Goal: Information Seeking & Learning: Learn about a topic

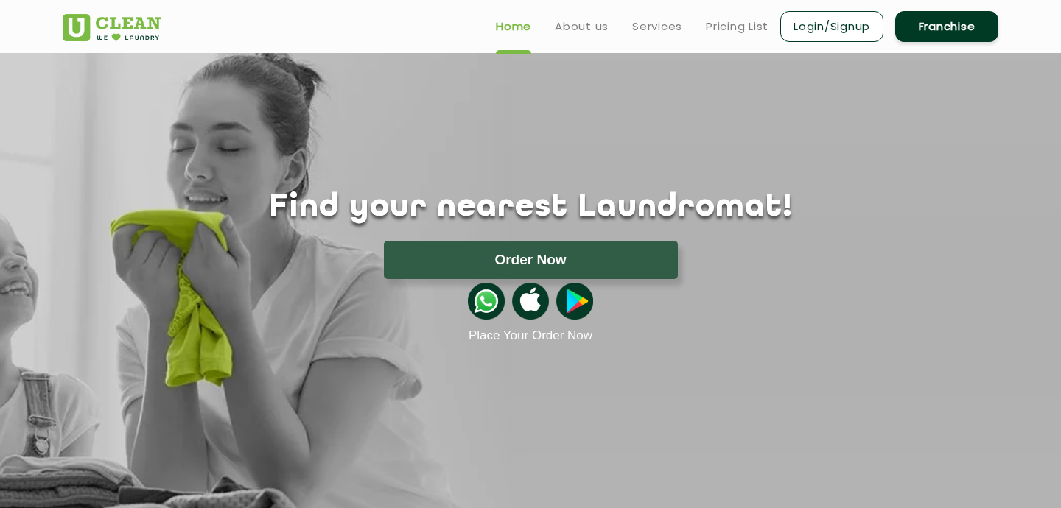
click at [211, 284] on div at bounding box center [531, 301] width 958 height 44
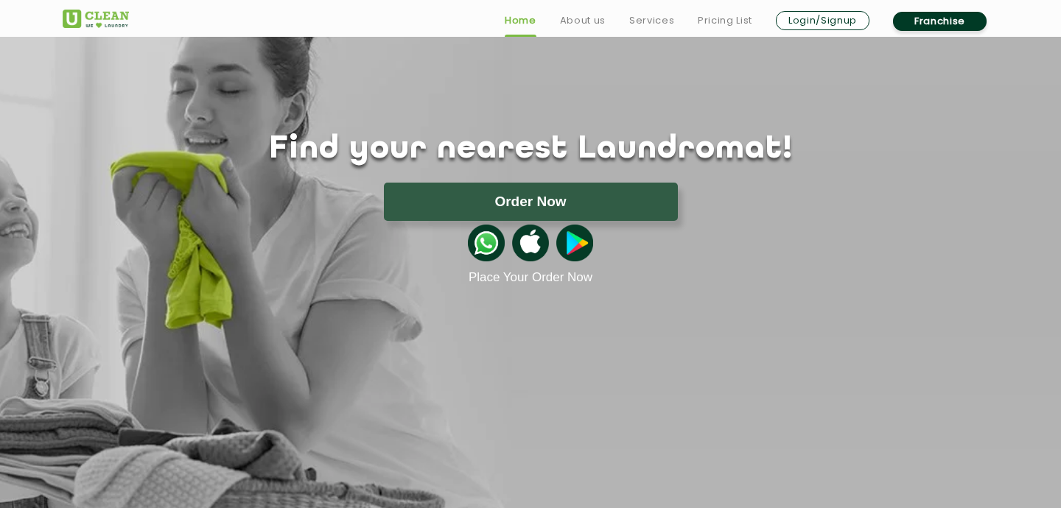
scroll to position [59, 0]
click at [314, 260] on div at bounding box center [531, 242] width 958 height 44
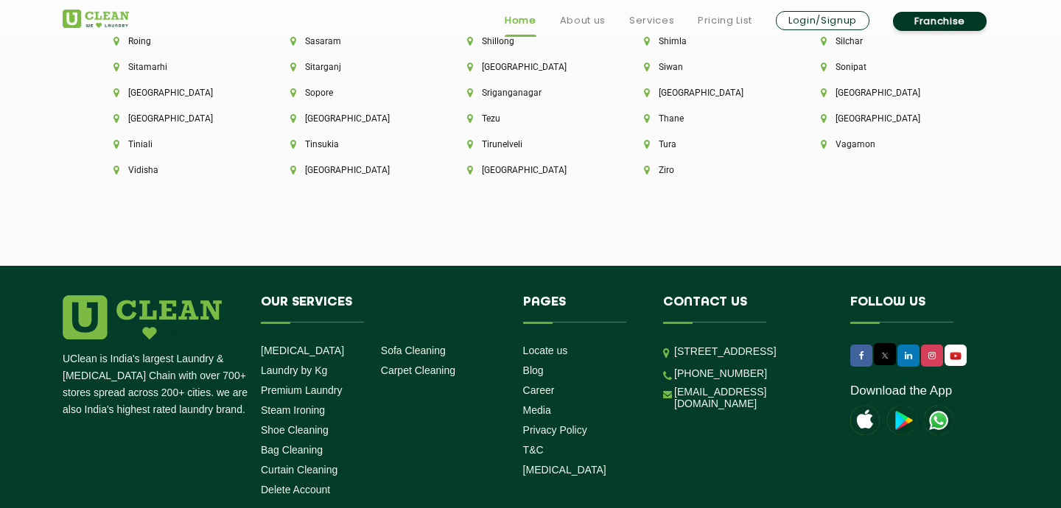
scroll to position [4125, 0]
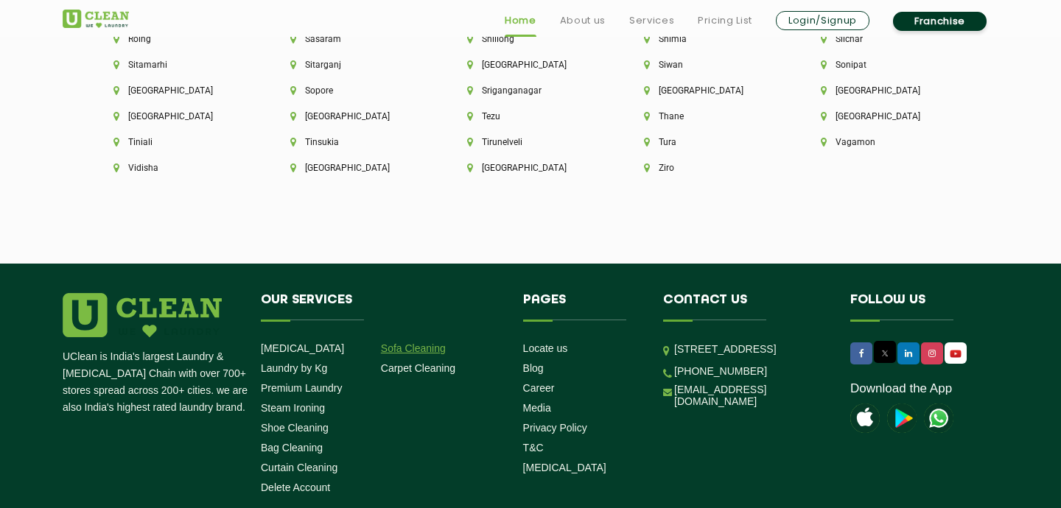
click at [422, 343] on link "Sofa Cleaning" at bounding box center [413, 349] width 65 height 12
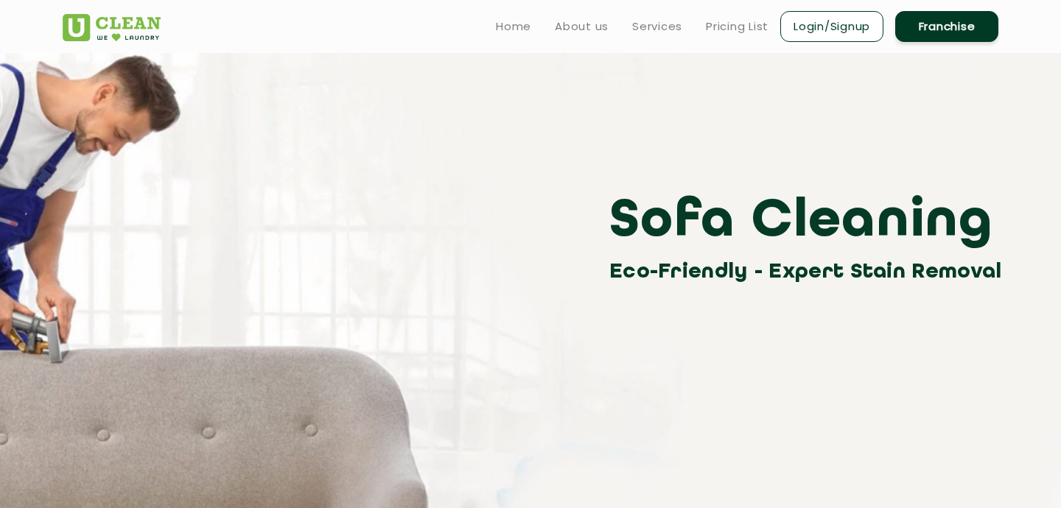
click at [418, 237] on div "Sofa Cleaning Eco-Friendly - Expert Stain Removal" at bounding box center [531, 238] width 958 height 99
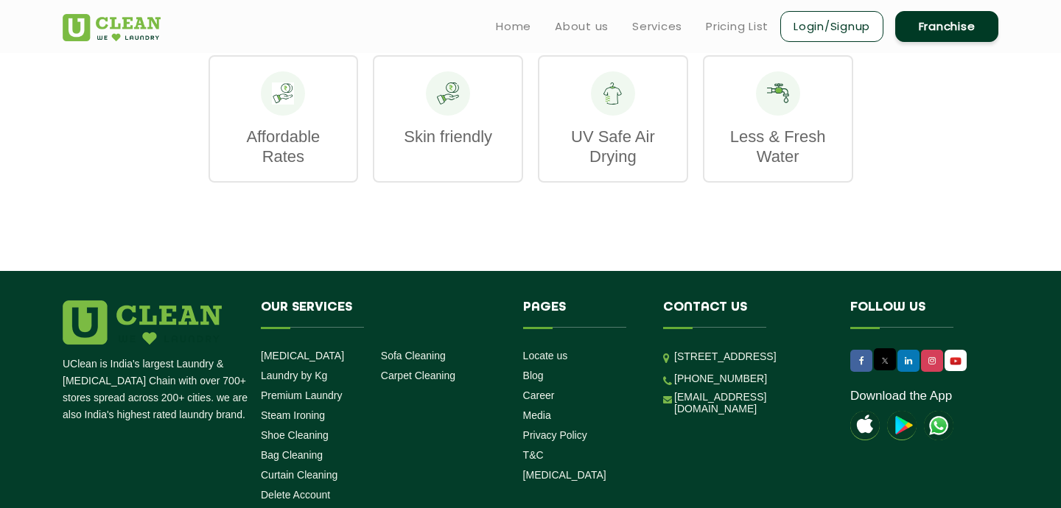
scroll to position [1915, 0]
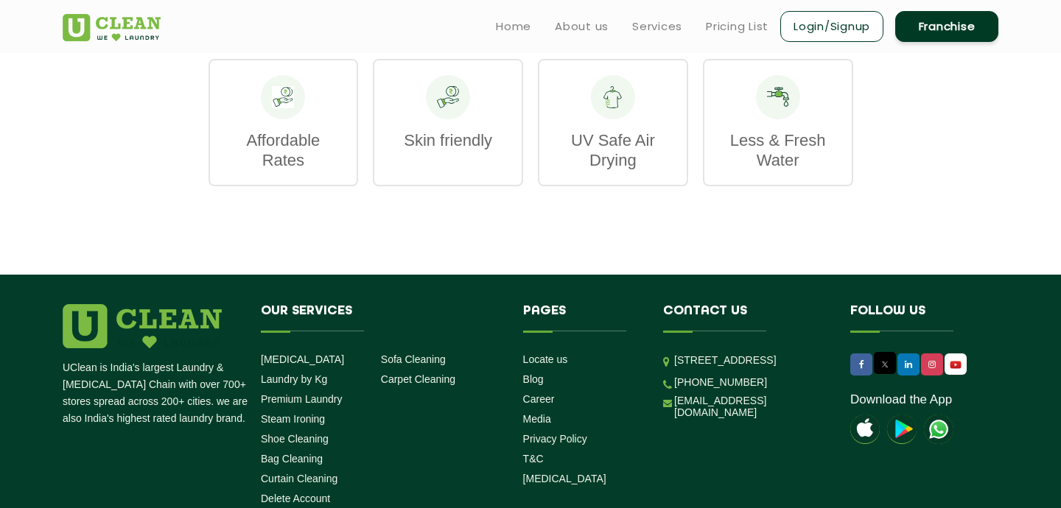
click at [622, 146] on p "UV Safe Air Drying" at bounding box center [613, 150] width 118 height 40
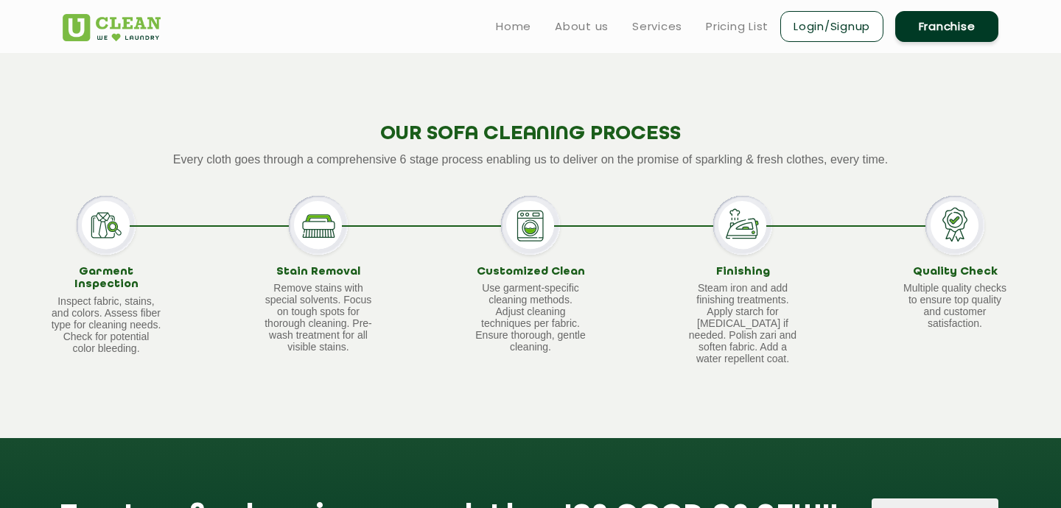
scroll to position [884, 0]
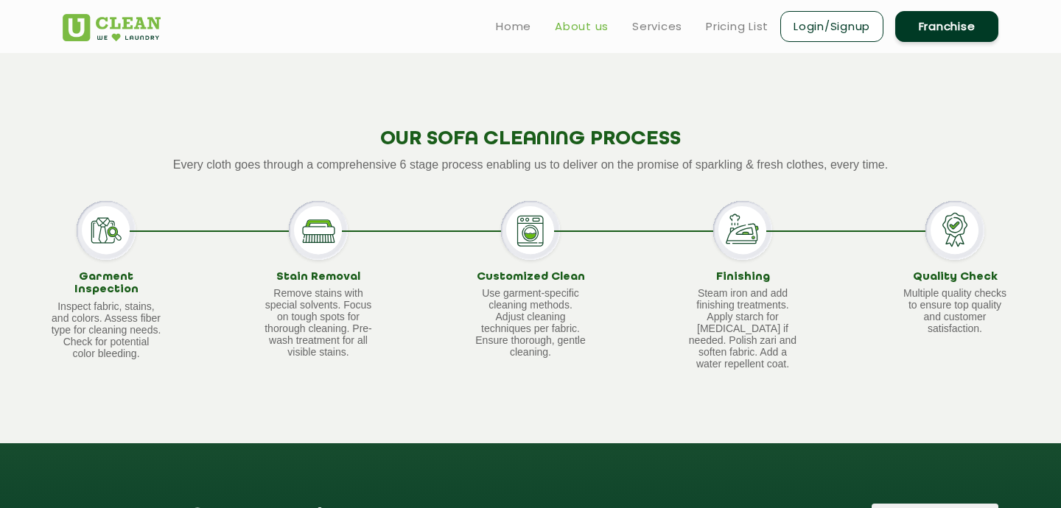
click at [586, 29] on link "About us" at bounding box center [582, 27] width 54 height 18
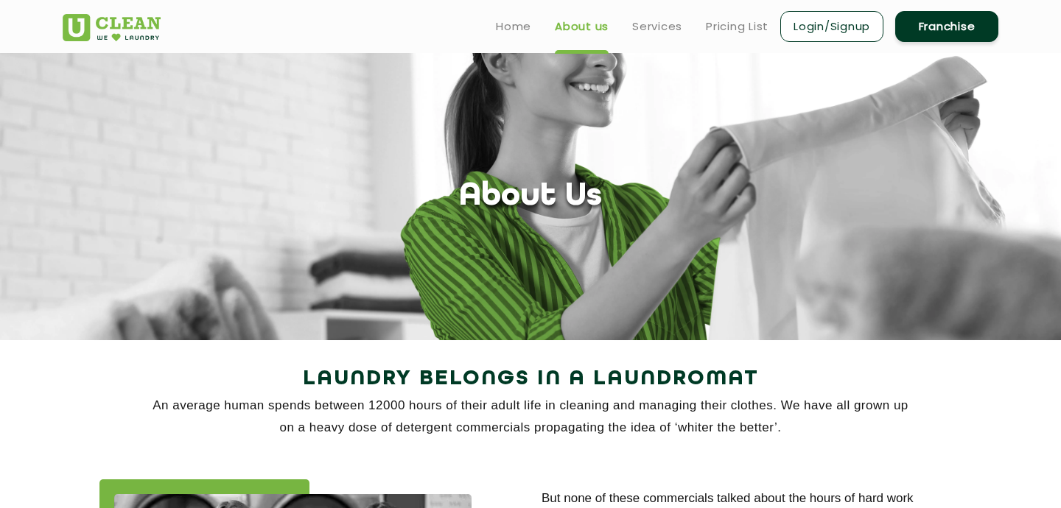
click at [726, 268] on section "About Us" at bounding box center [530, 196] width 1061 height 287
click at [731, 29] on link "Pricing List" at bounding box center [737, 27] width 63 height 18
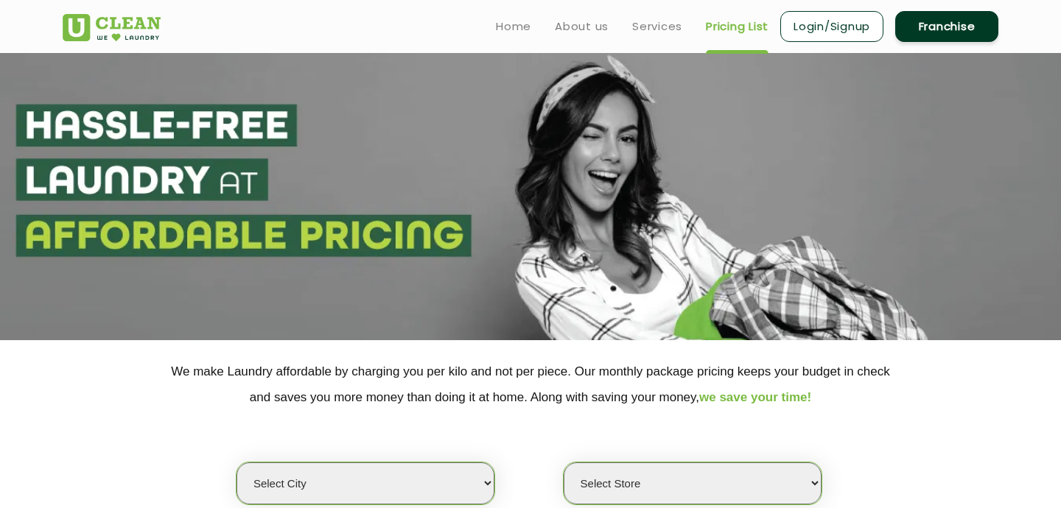
click at [840, 426] on div "Select city [GEOGRAPHIC_DATA] [GEOGRAPHIC_DATA] [GEOGRAPHIC_DATA] [GEOGRAPHIC_D…" at bounding box center [531, 457] width 958 height 95
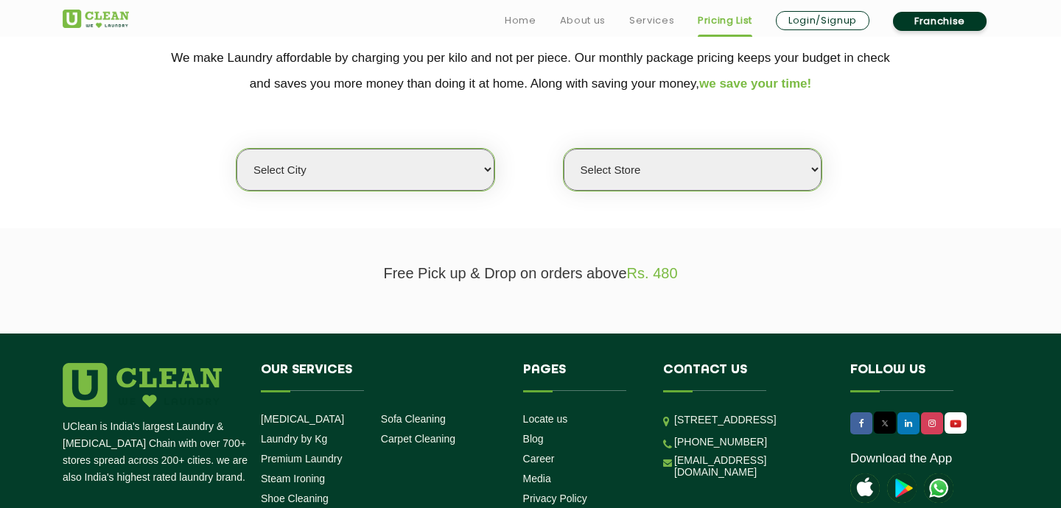
scroll to position [324, 0]
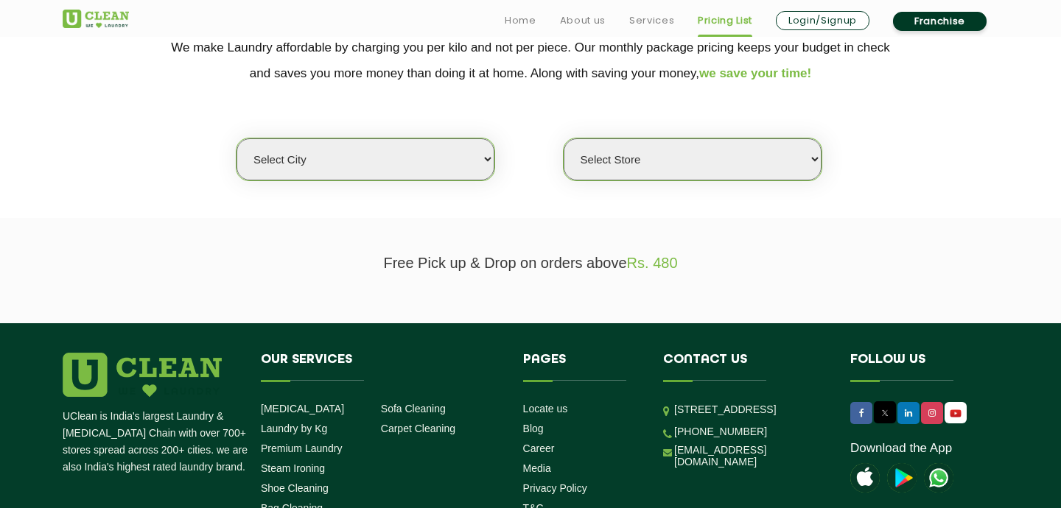
click at [449, 152] on select "Select city [GEOGRAPHIC_DATA] [GEOGRAPHIC_DATA] [GEOGRAPHIC_DATA] [GEOGRAPHIC_D…" at bounding box center [365, 159] width 258 height 42
select select "2"
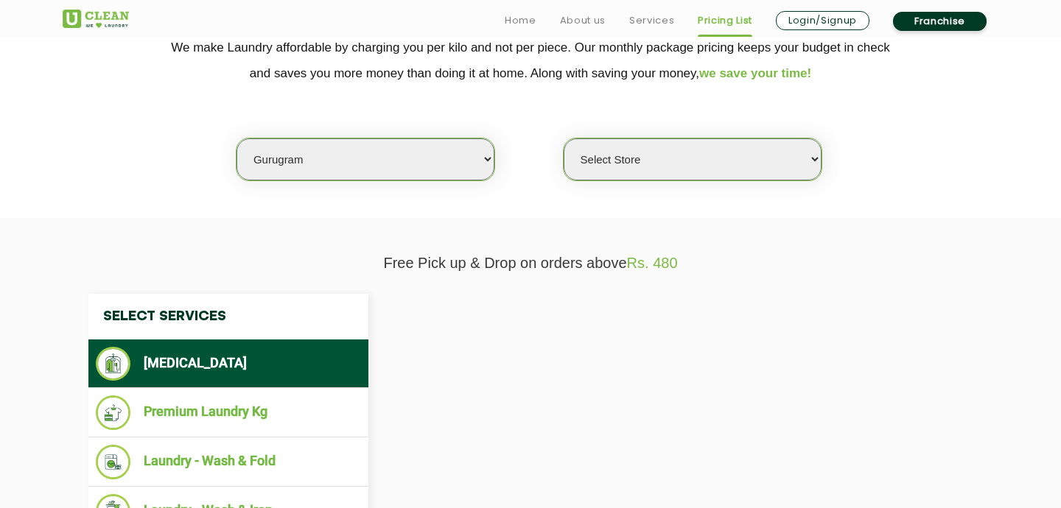
click at [773, 157] on select "Select Store [GEOGRAPHIC_DATA] Sector 66 [GEOGRAPHIC_DATA] Phase [GEOGRAPHIC_DA…" at bounding box center [693, 159] width 258 height 42
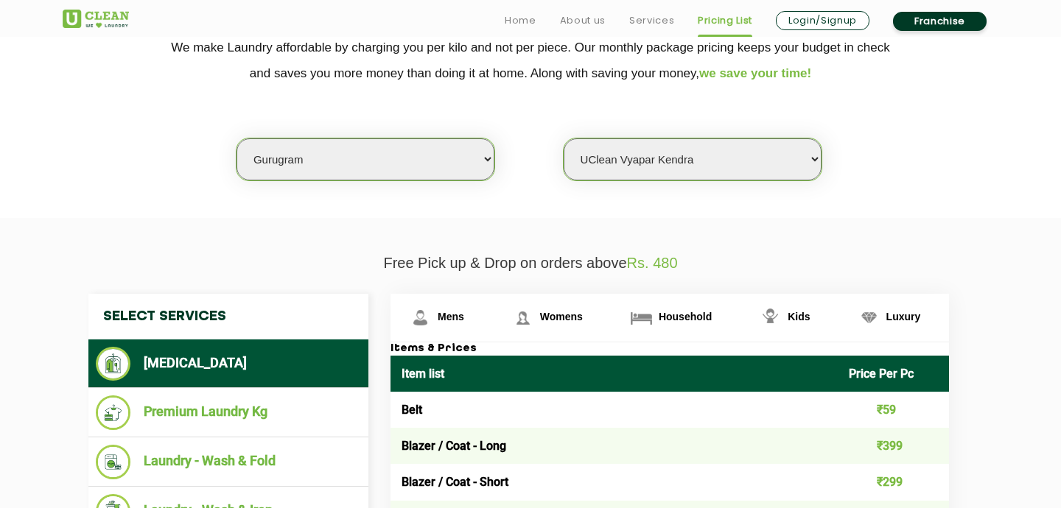
click at [875, 204] on section "We make Laundry affordable by charging you per kilo and not per piece. Our mont…" at bounding box center [530, 117] width 1061 height 202
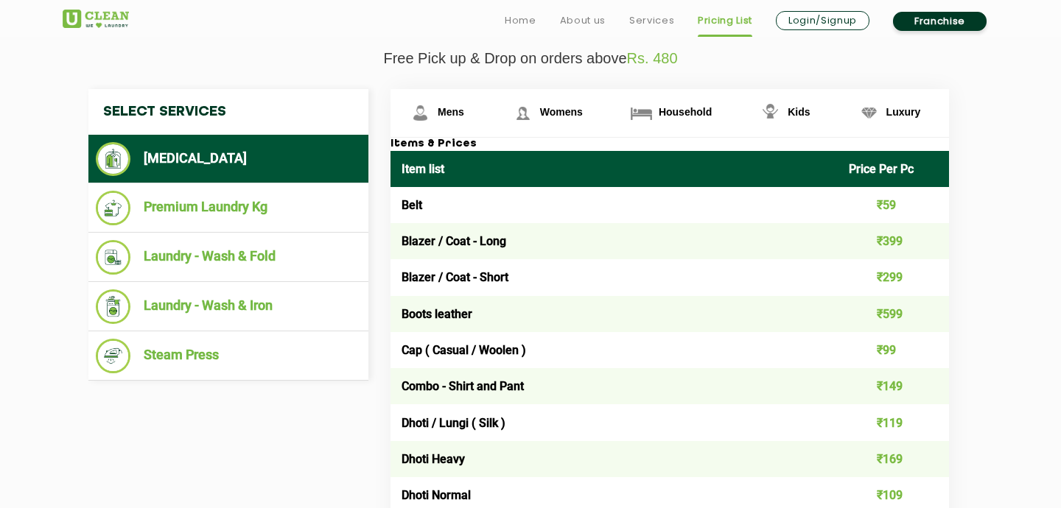
scroll to position [530, 0]
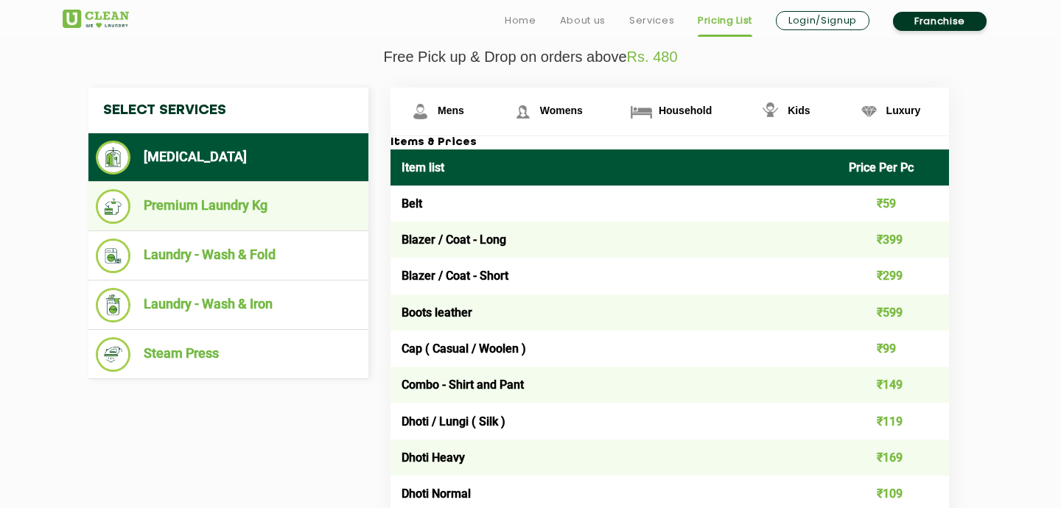
click at [267, 206] on li "Premium Laundry Kg" at bounding box center [228, 206] width 265 height 35
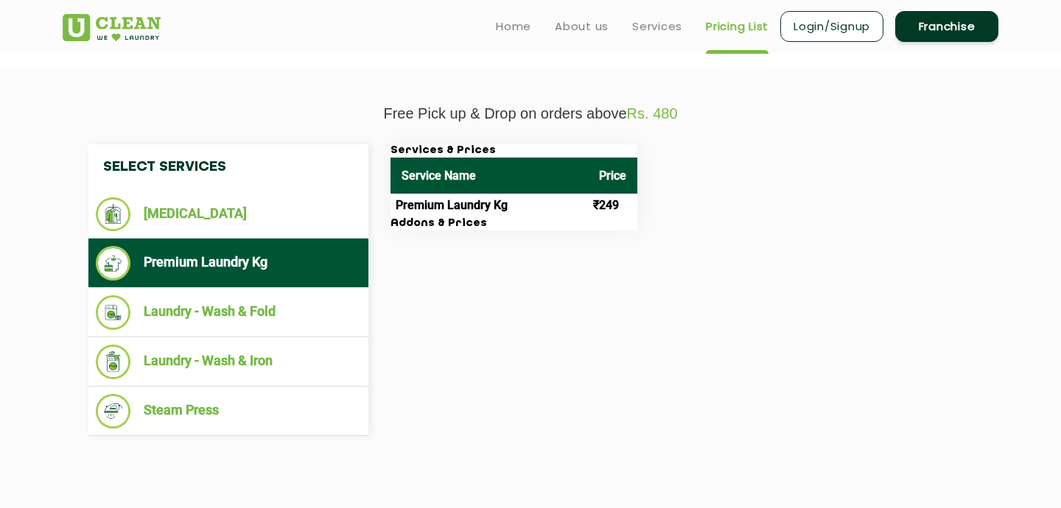
scroll to position [471, 0]
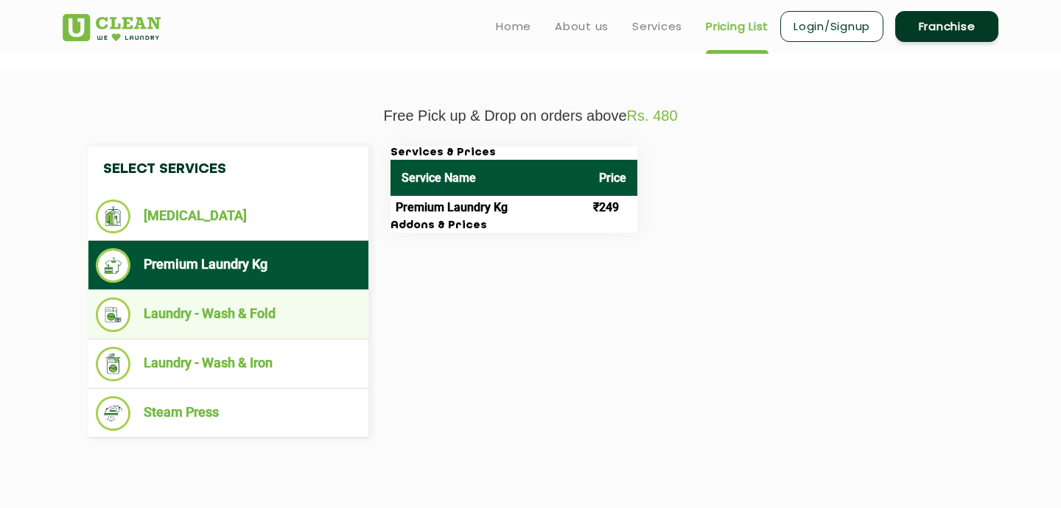
click at [258, 327] on li "Laundry - Wash & Fold" at bounding box center [228, 315] width 265 height 35
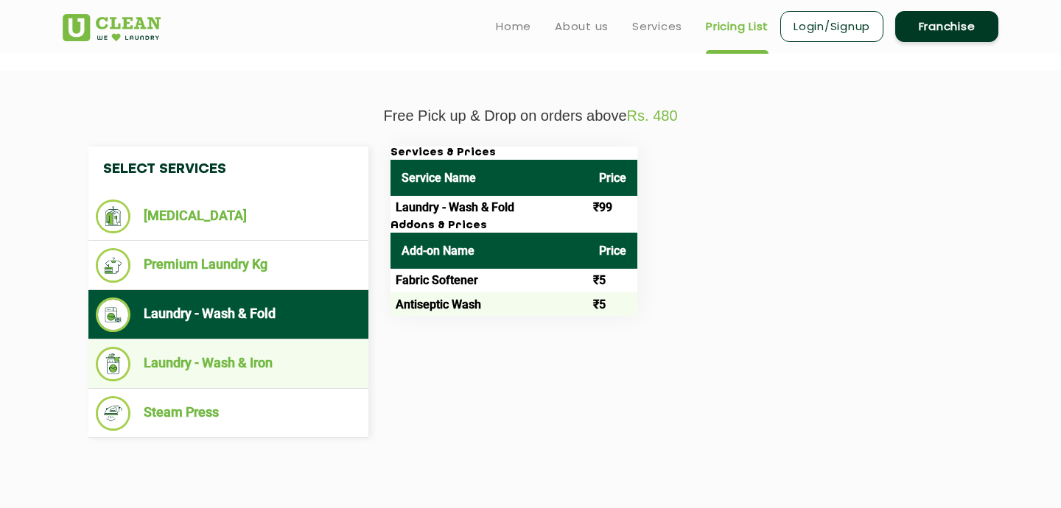
click at [245, 364] on li "Laundry - Wash & Iron" at bounding box center [228, 364] width 265 height 35
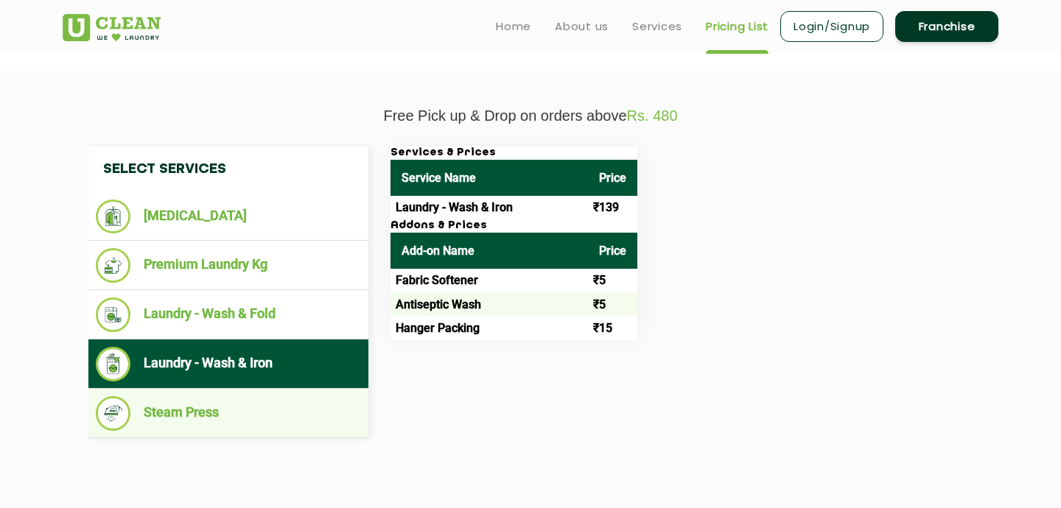
click at [247, 419] on li "Steam Press" at bounding box center [228, 413] width 265 height 35
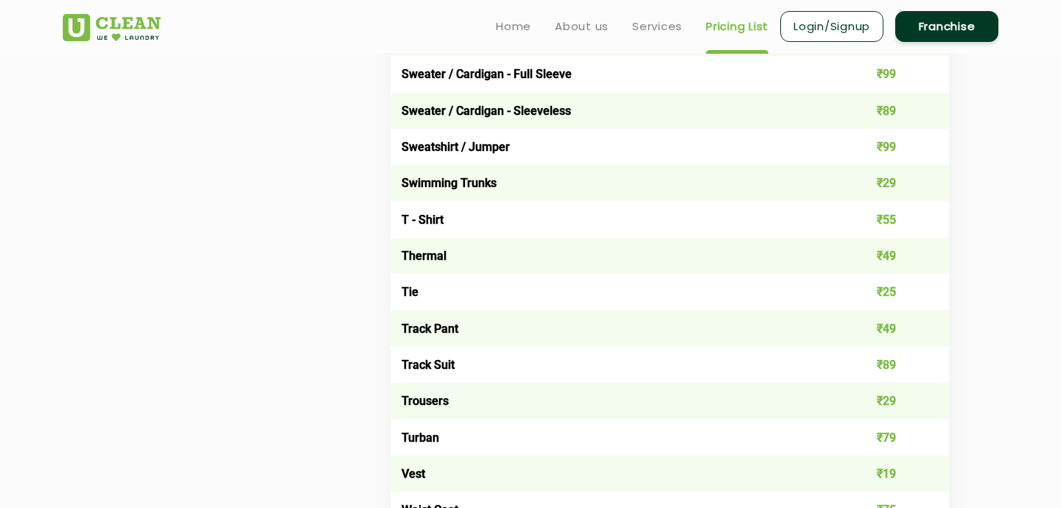
scroll to position [2475, 0]
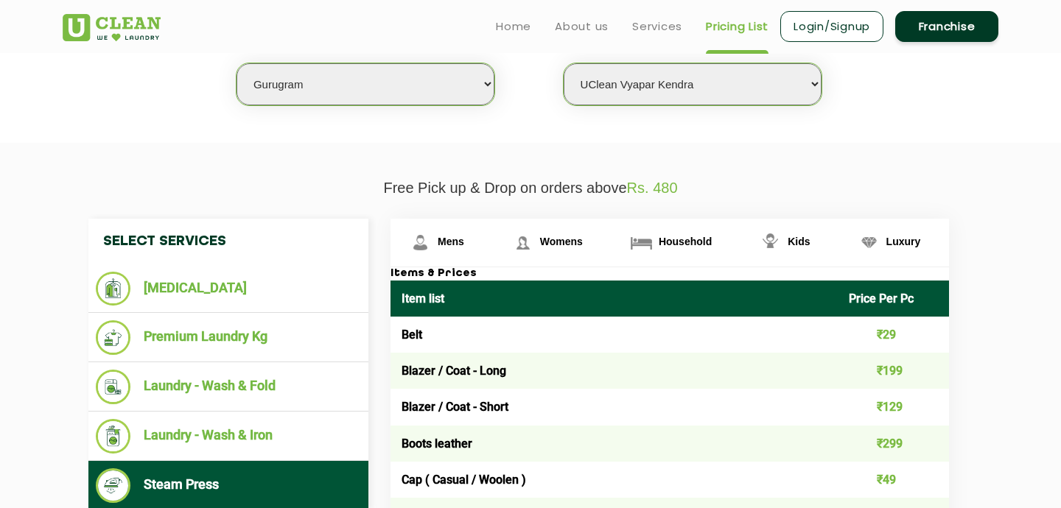
scroll to position [383, 0]
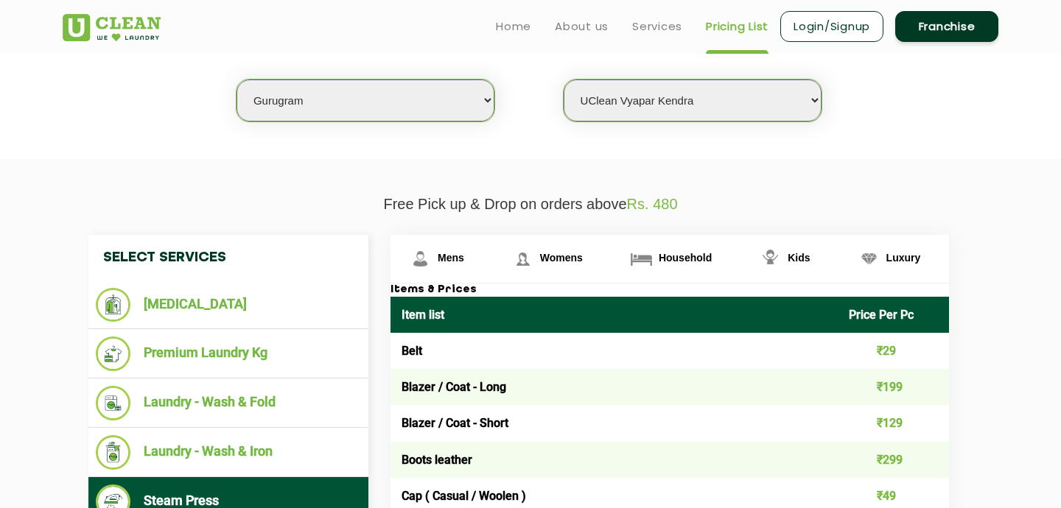
click at [778, 108] on select "Select Store [GEOGRAPHIC_DATA] Sector 66 [GEOGRAPHIC_DATA] Phase [GEOGRAPHIC_DA…" at bounding box center [693, 101] width 258 height 42
select select "517"
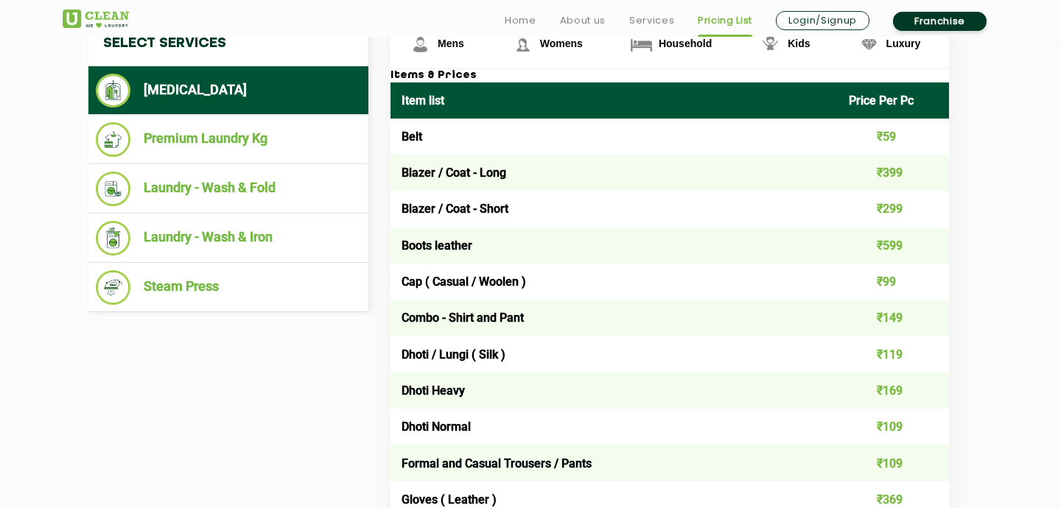
scroll to position [619, 0]
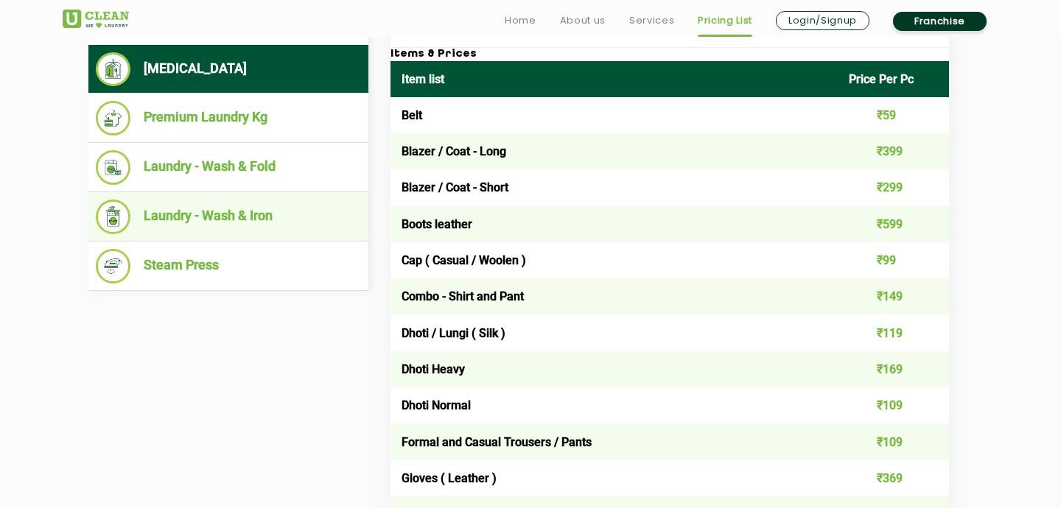
click at [250, 211] on li "Laundry - Wash & Iron" at bounding box center [228, 217] width 265 height 35
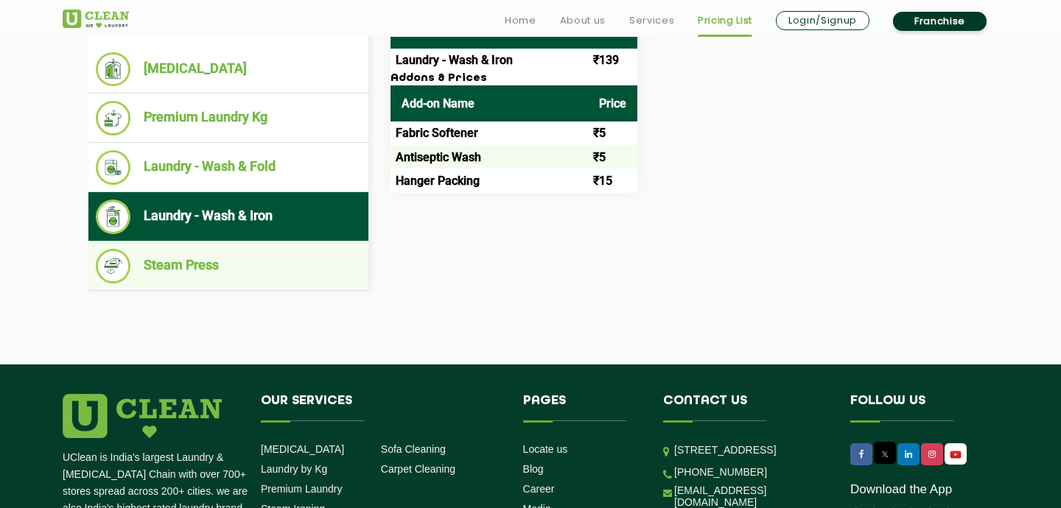
click at [230, 263] on li "Steam Press" at bounding box center [228, 266] width 265 height 35
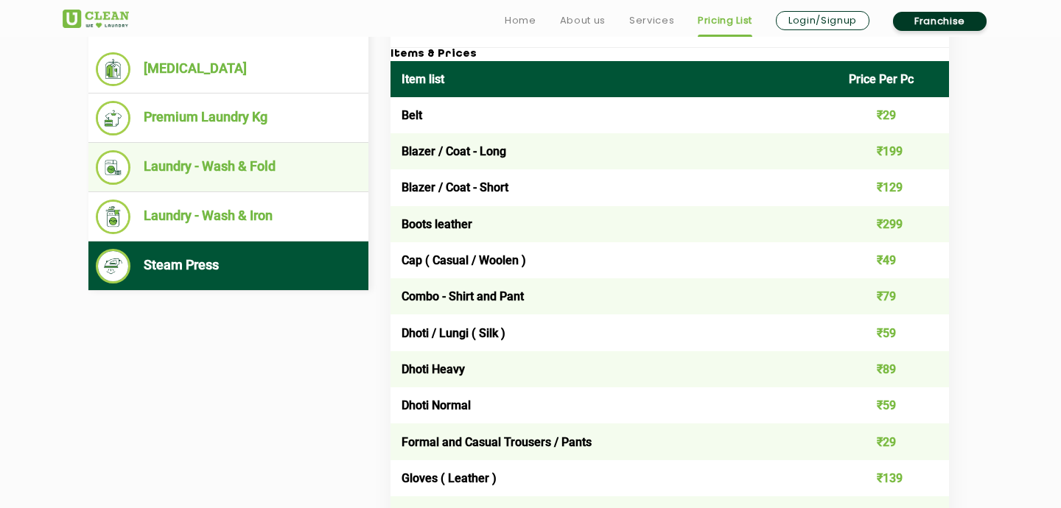
click at [212, 181] on li "Laundry - Wash & Fold" at bounding box center [228, 167] width 265 height 35
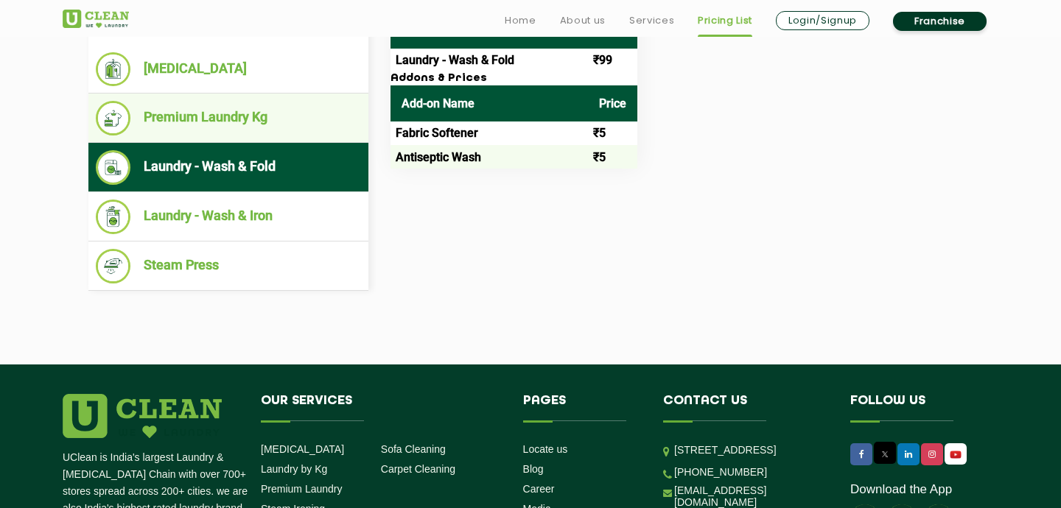
click at [206, 123] on li "Premium Laundry Kg" at bounding box center [228, 118] width 265 height 35
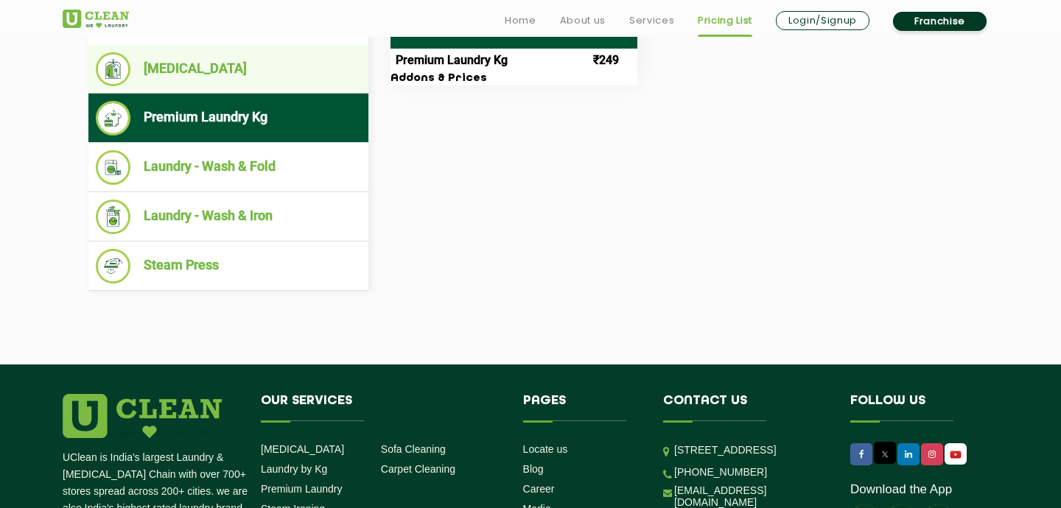
click at [203, 86] on li "[MEDICAL_DATA]" at bounding box center [228, 69] width 265 height 34
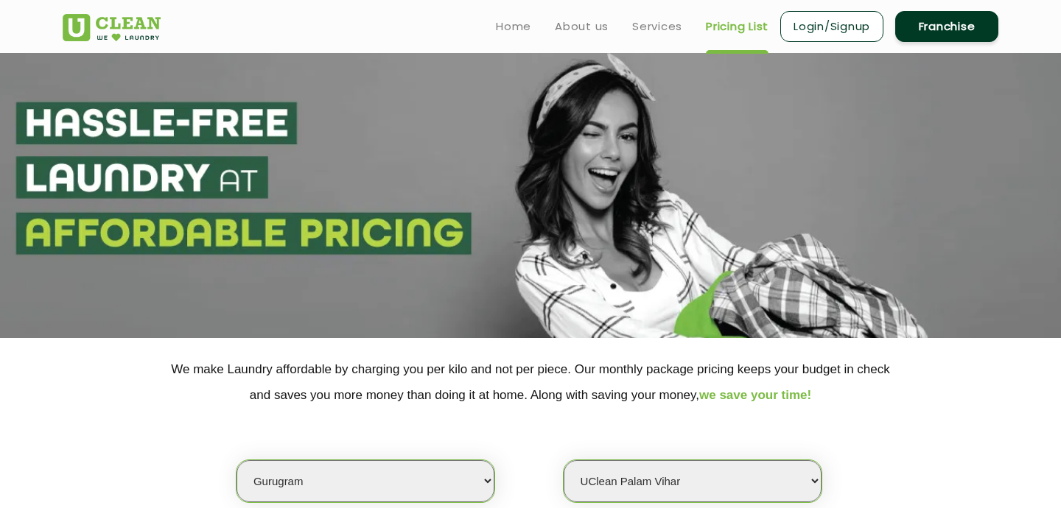
scroll to position [0, 0]
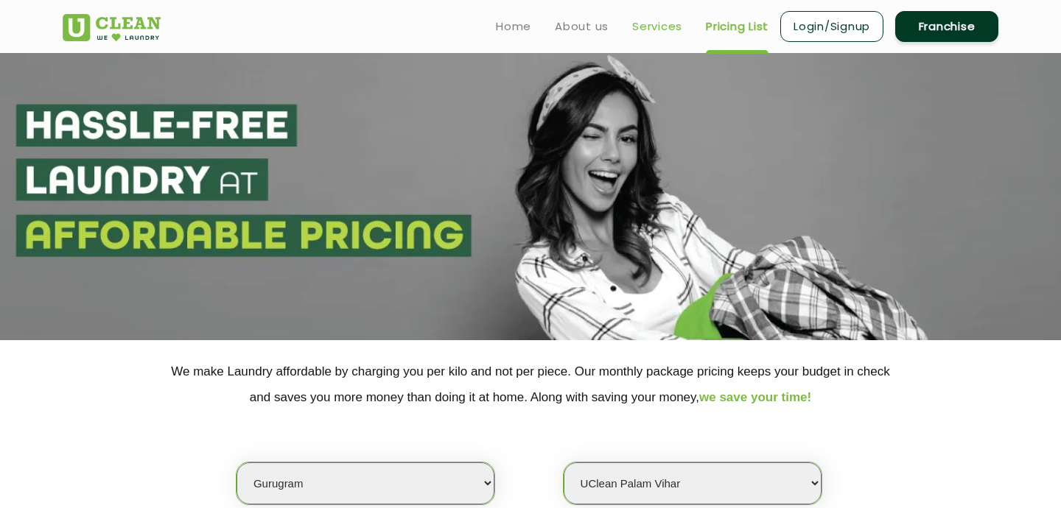
click at [648, 21] on link "Services" at bounding box center [657, 27] width 50 height 18
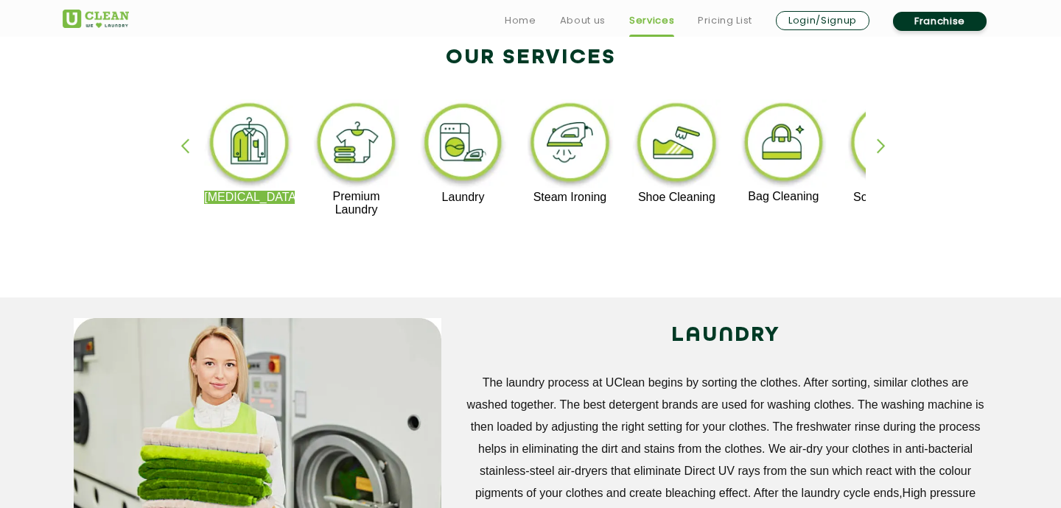
scroll to position [324, 0]
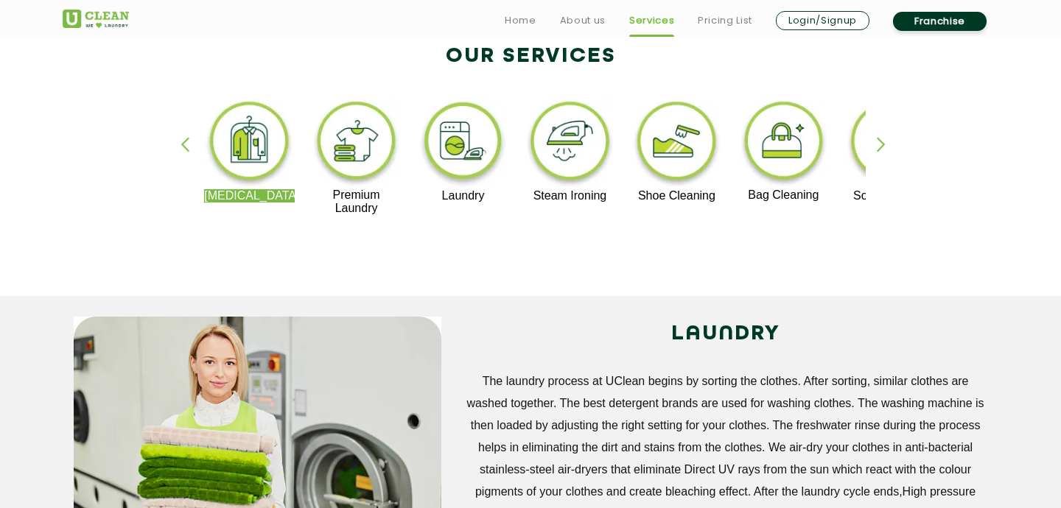
click at [875, 144] on div "Dry Cleaning Premium Laundry Laundry Steam Ironing Shoe Cleaning Bag Cleaning S…" at bounding box center [531, 163] width 958 height 265
click at [881, 143] on div "button" at bounding box center [888, 157] width 22 height 41
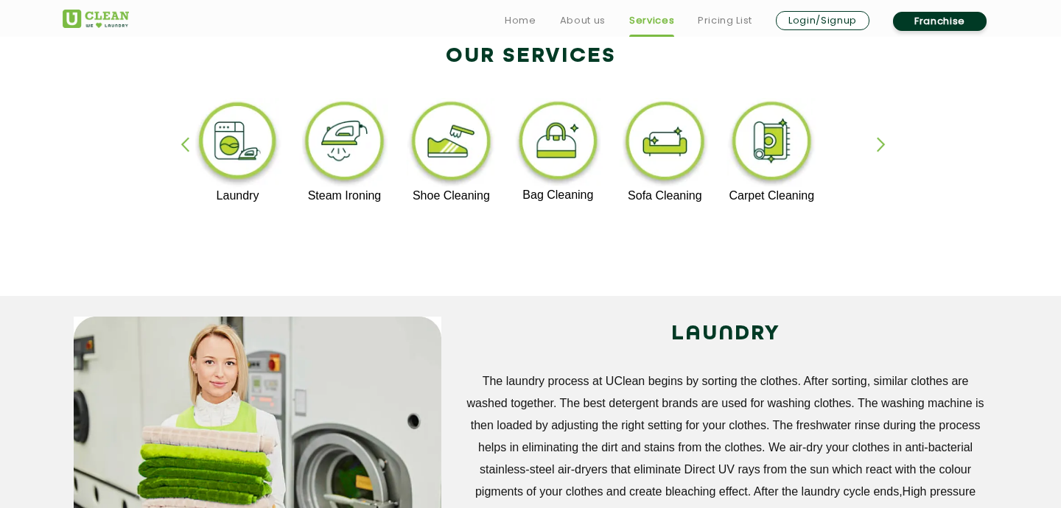
click at [880, 143] on div "button" at bounding box center [888, 157] width 22 height 41
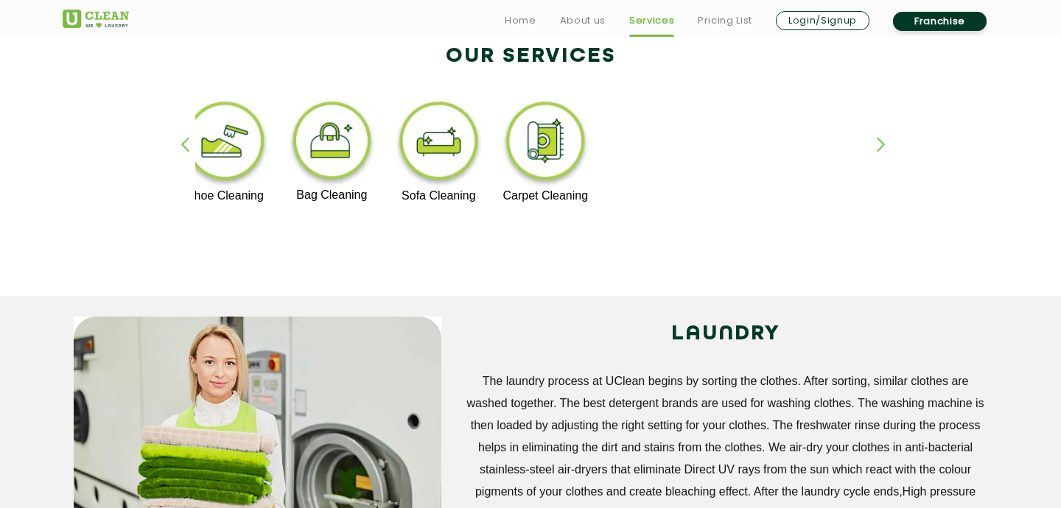
click at [944, 342] on h2 "LAUNDRY" at bounding box center [725, 334] width 524 height 35
click at [544, 143] on img at bounding box center [545, 143] width 91 height 91
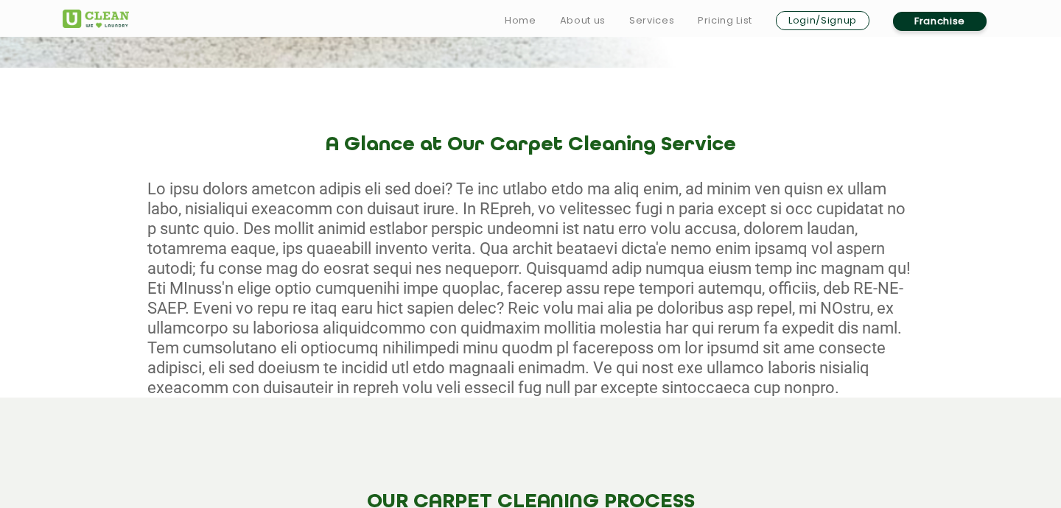
scroll to position [530, 0]
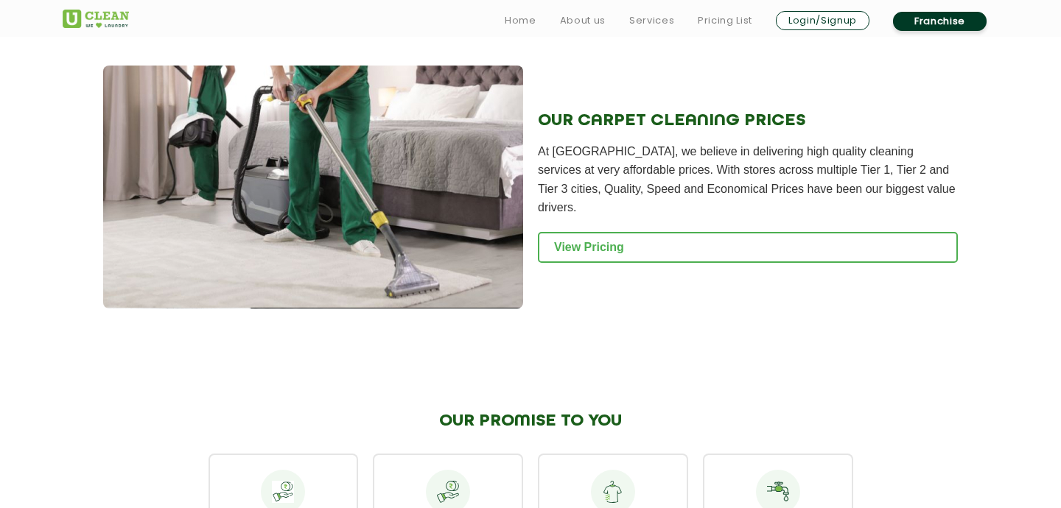
scroll to position [1503, 0]
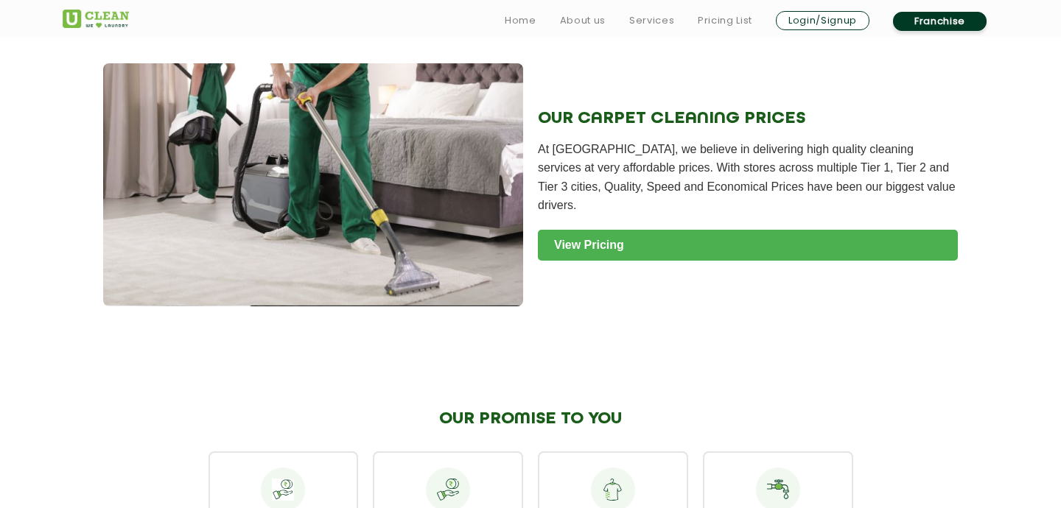
click at [595, 230] on link "View Pricing" at bounding box center [748, 245] width 420 height 31
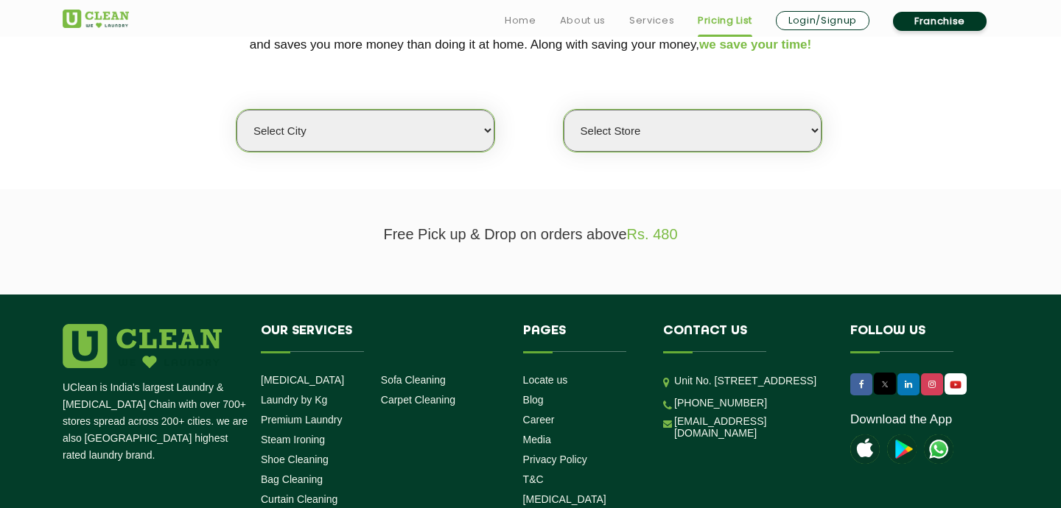
scroll to position [354, 0]
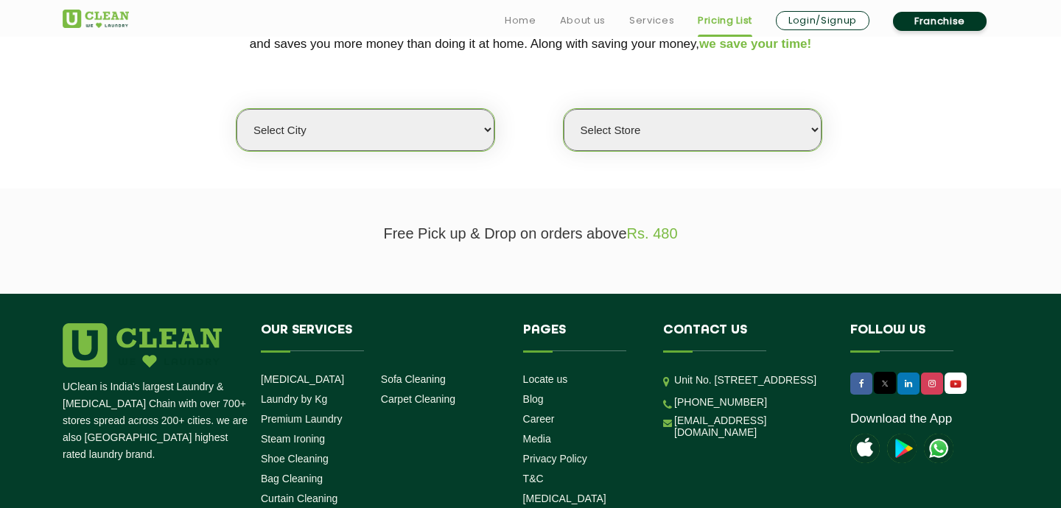
click at [460, 130] on select "Select city [GEOGRAPHIC_DATA] [GEOGRAPHIC_DATA] [GEOGRAPHIC_DATA] [GEOGRAPHIC_D…" at bounding box center [365, 130] width 258 height 42
select select "2"
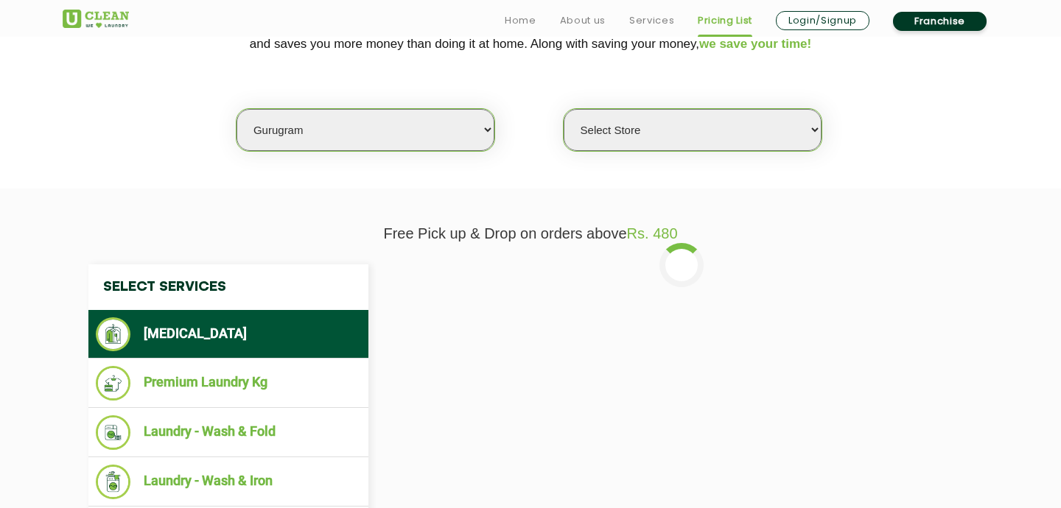
click at [670, 140] on select "Select Store [GEOGRAPHIC_DATA] Sector 66 [GEOGRAPHIC_DATA] Phase [GEOGRAPHIC_DA…" at bounding box center [693, 130] width 258 height 42
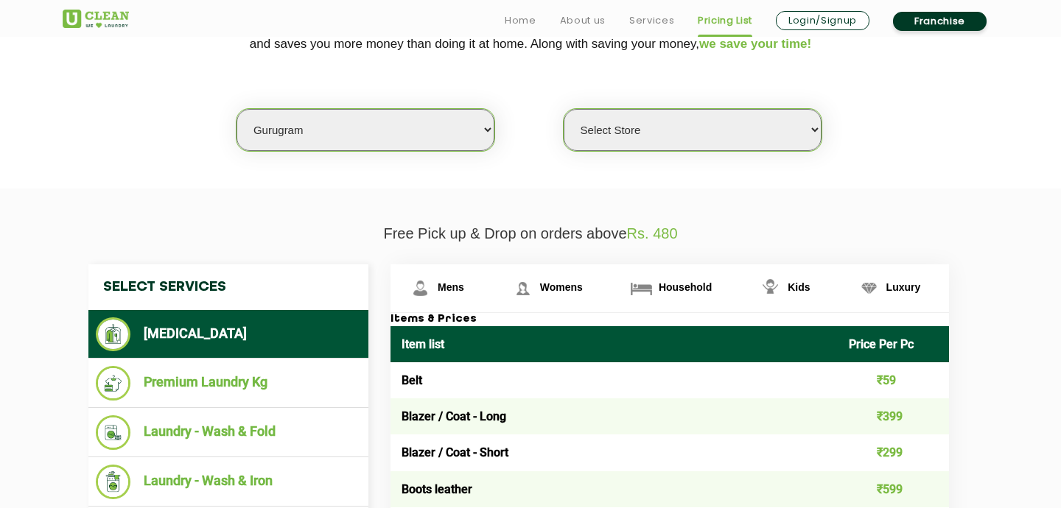
select select "517"
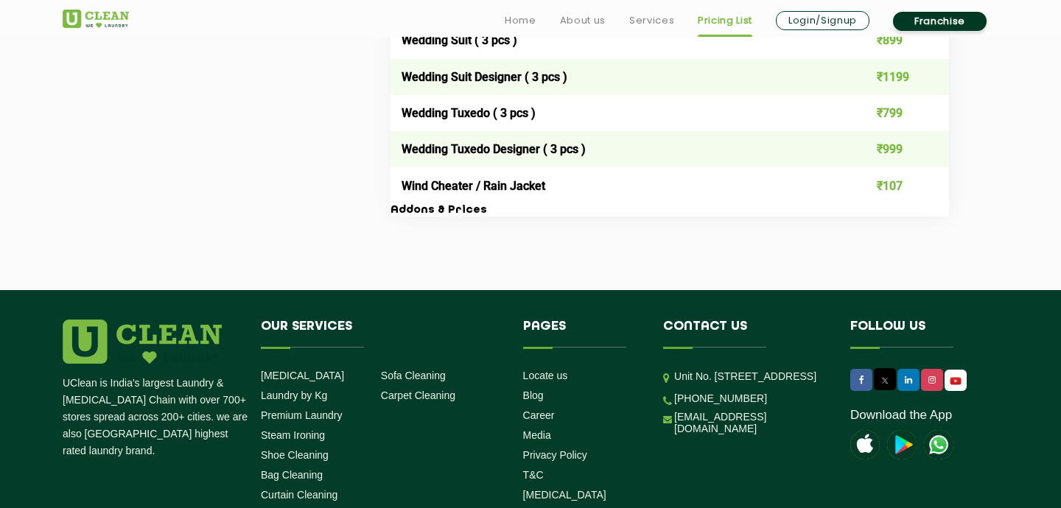
scroll to position [3094, 0]
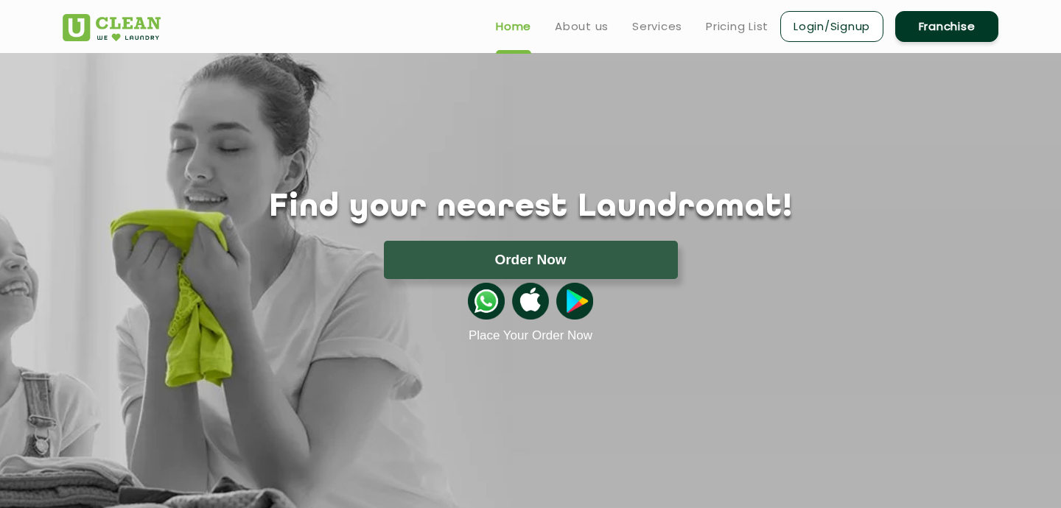
click at [932, 30] on link "Franchise" at bounding box center [946, 26] width 103 height 31
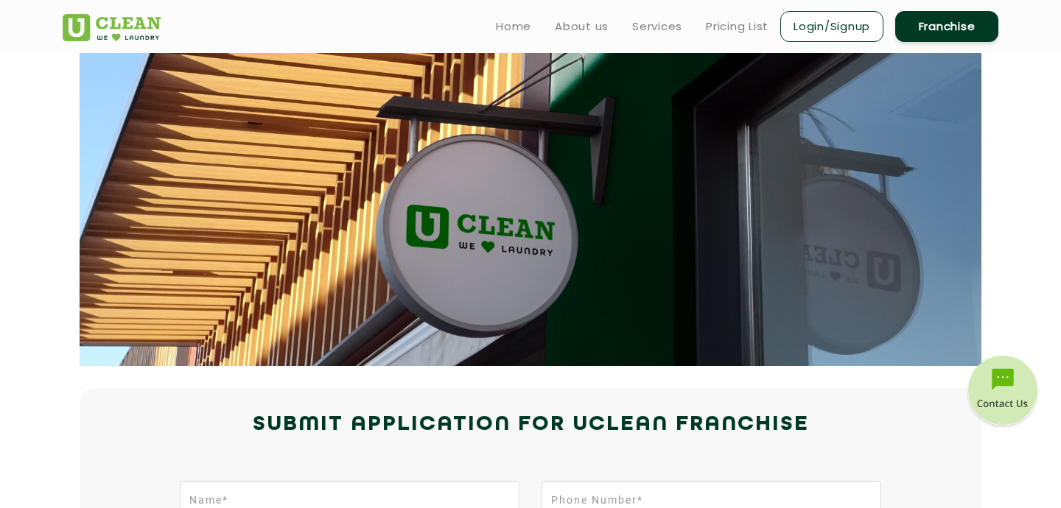
click at [832, 225] on section at bounding box center [531, 209] width 902 height 313
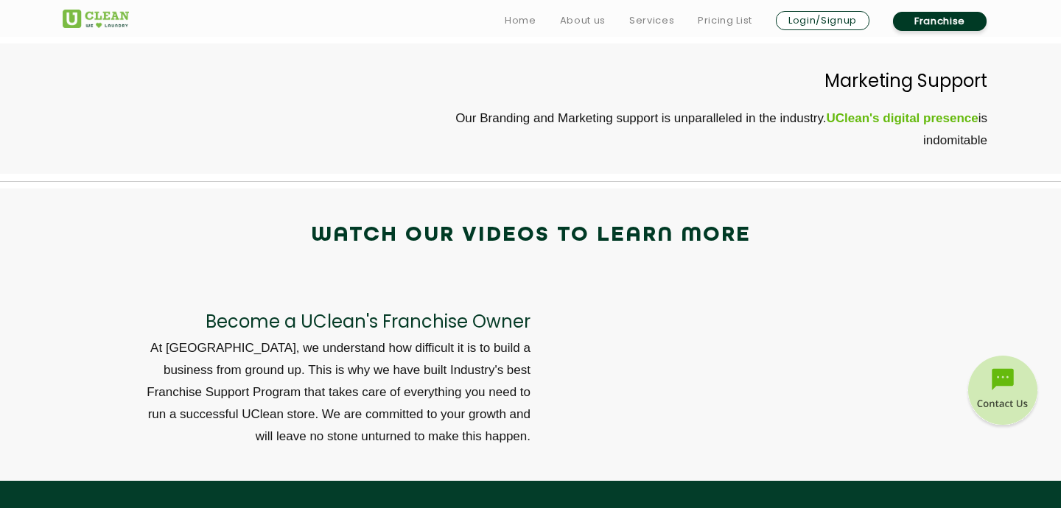
scroll to position [4744, 0]
